Goal: Information Seeking & Learning: Check status

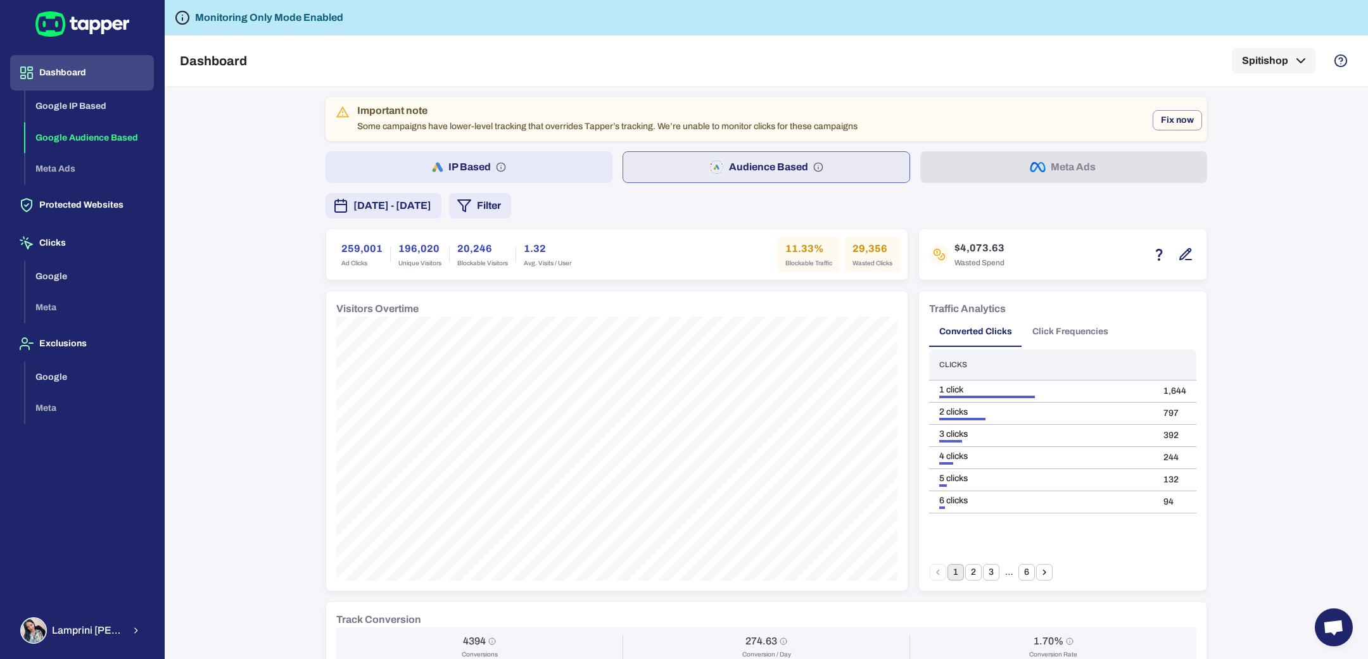
click at [341, 248] on h6 "259,001" at bounding box center [361, 248] width 41 height 15
drag, startPoint x: 332, startPoint y: 249, endPoint x: 379, endPoint y: 247, distance: 46.9
click at [379, 247] on div "259,001 Ad Clicks" at bounding box center [362, 254] width 56 height 35
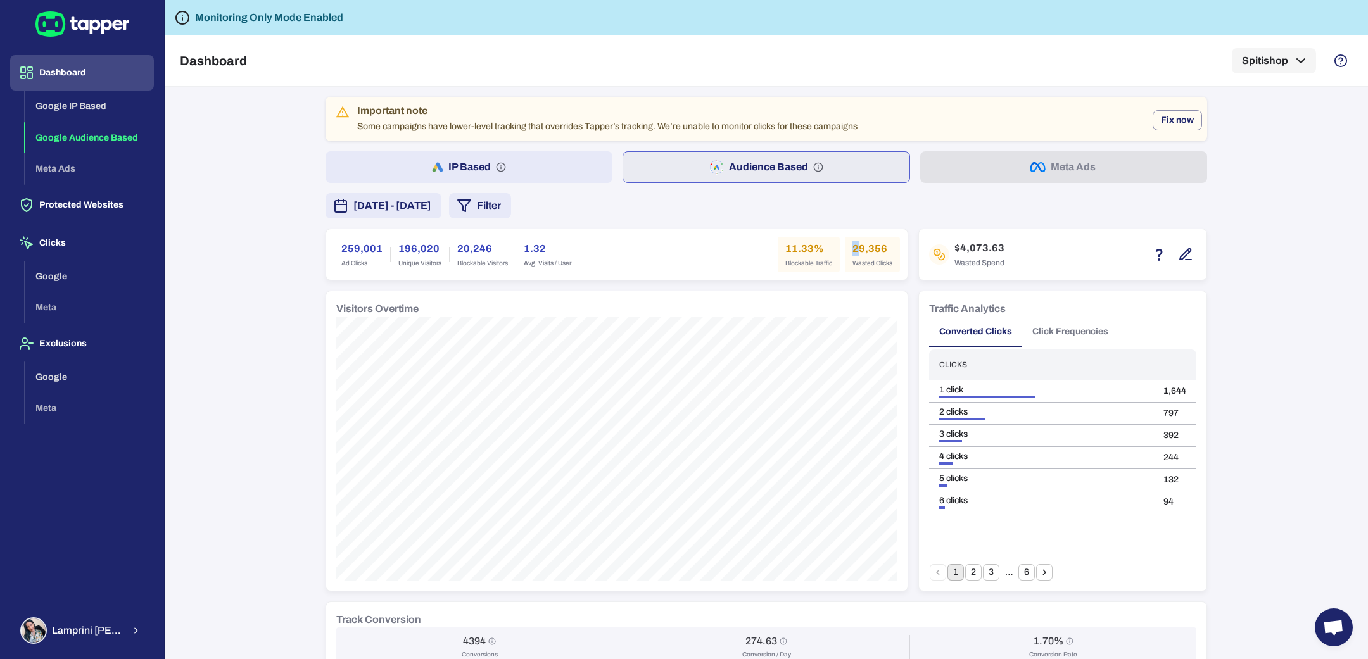
click at [853, 247] on div "29,356 Wasted Clicks" at bounding box center [872, 254] width 55 height 35
drag, startPoint x: 332, startPoint y: 250, endPoint x: 374, endPoint y: 249, distance: 41.8
click at [374, 249] on div "259,001 Ad Clicks" at bounding box center [362, 254] width 56 height 35
